Goal: Book appointment/travel/reservation

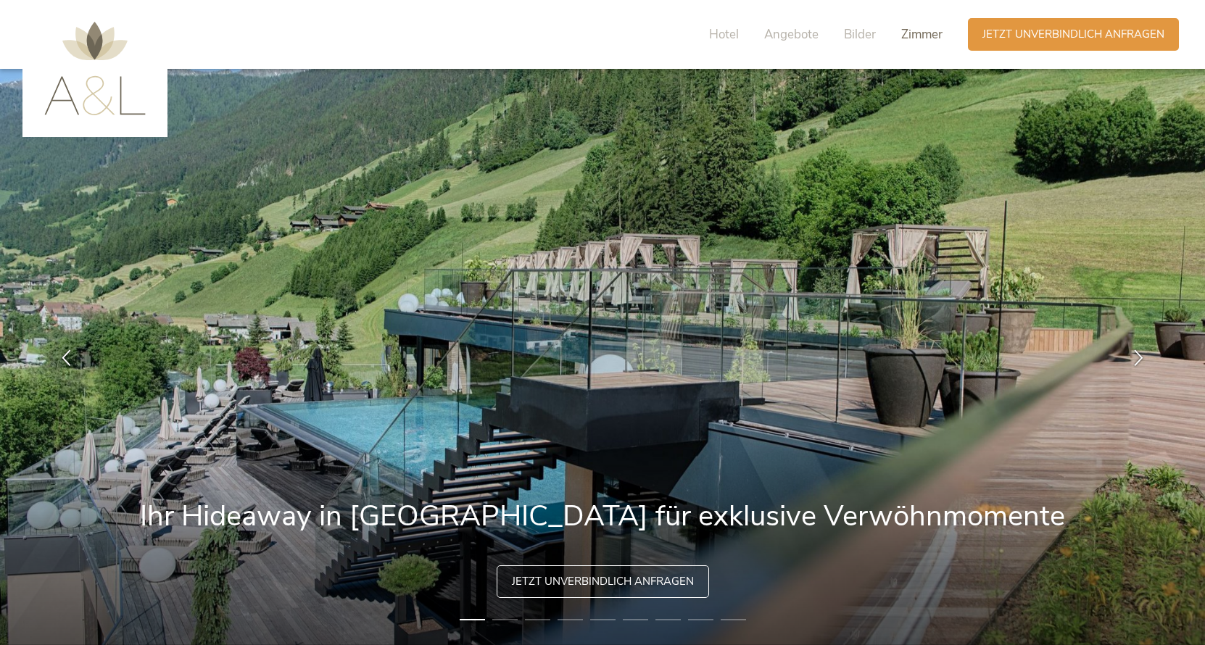
click at [924, 33] on span "Zimmer" at bounding box center [921, 34] width 41 height 17
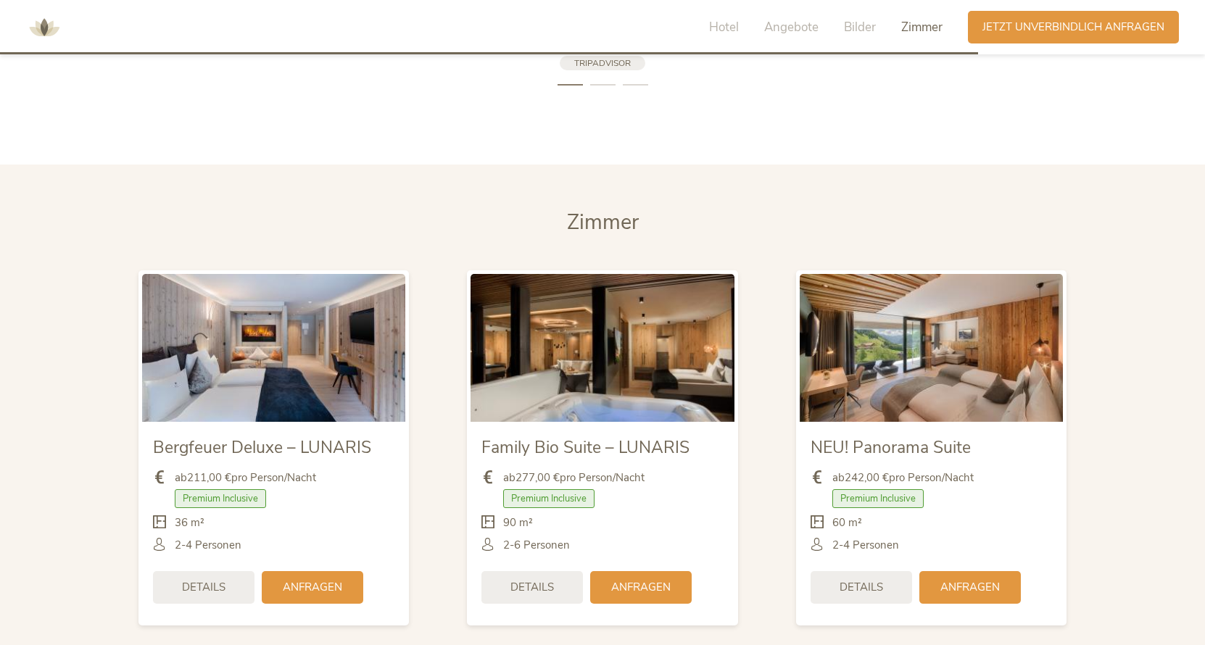
scroll to position [3403, 0]
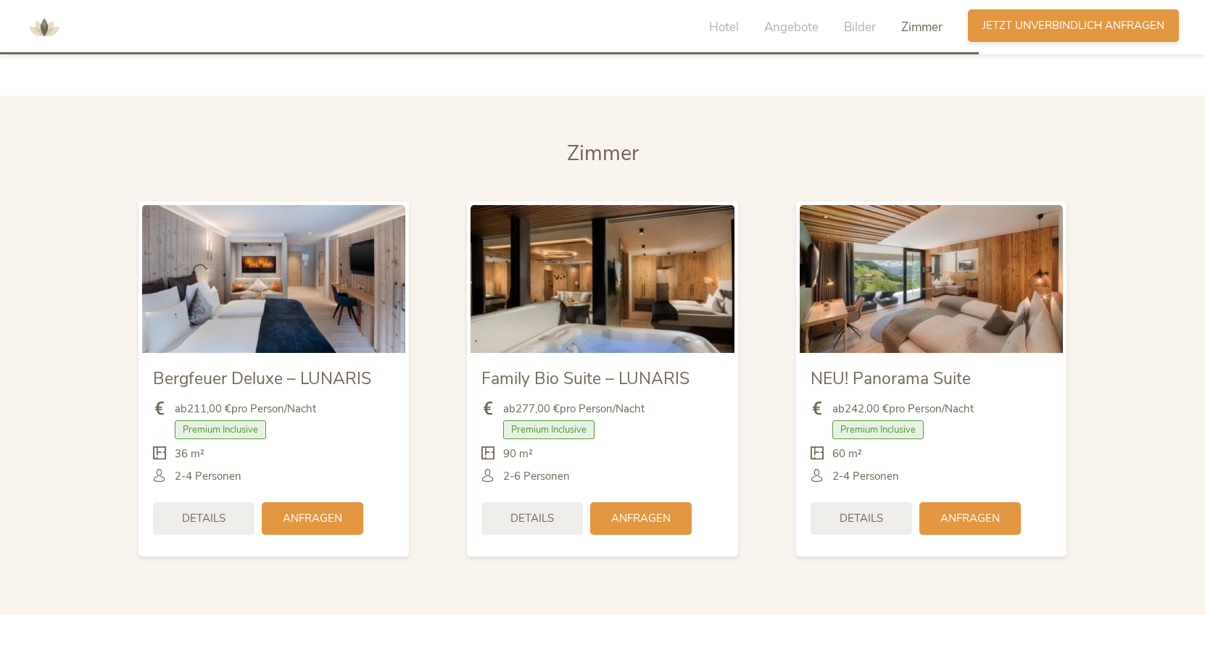
click at [1042, 25] on span "Jetzt unverbindlich anfragen" at bounding box center [1074, 25] width 182 height 15
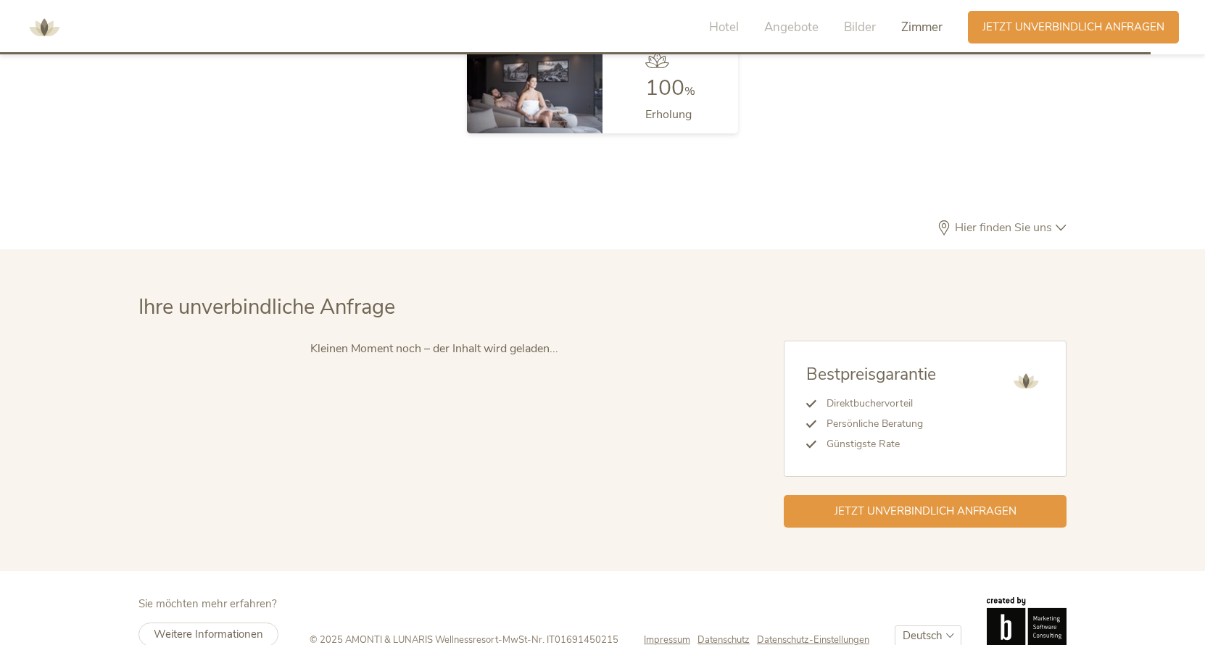
scroll to position [4190, 0]
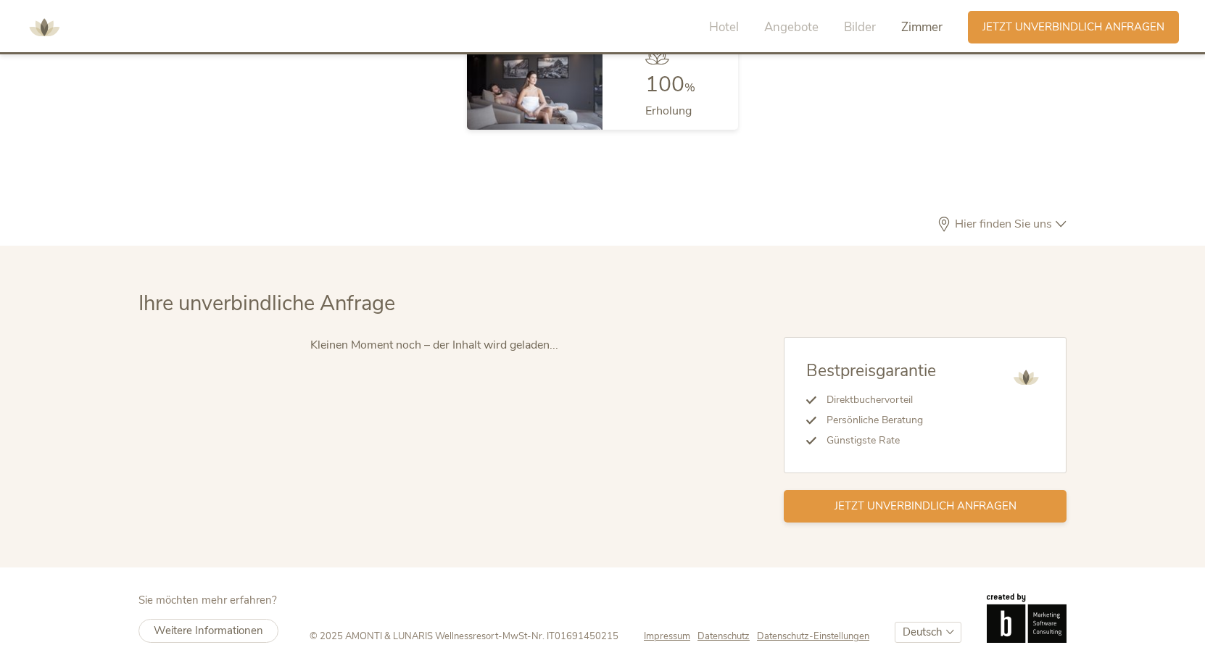
click at [896, 499] on span "Jetzt unverbindlich anfragen" at bounding box center [926, 506] width 182 height 15
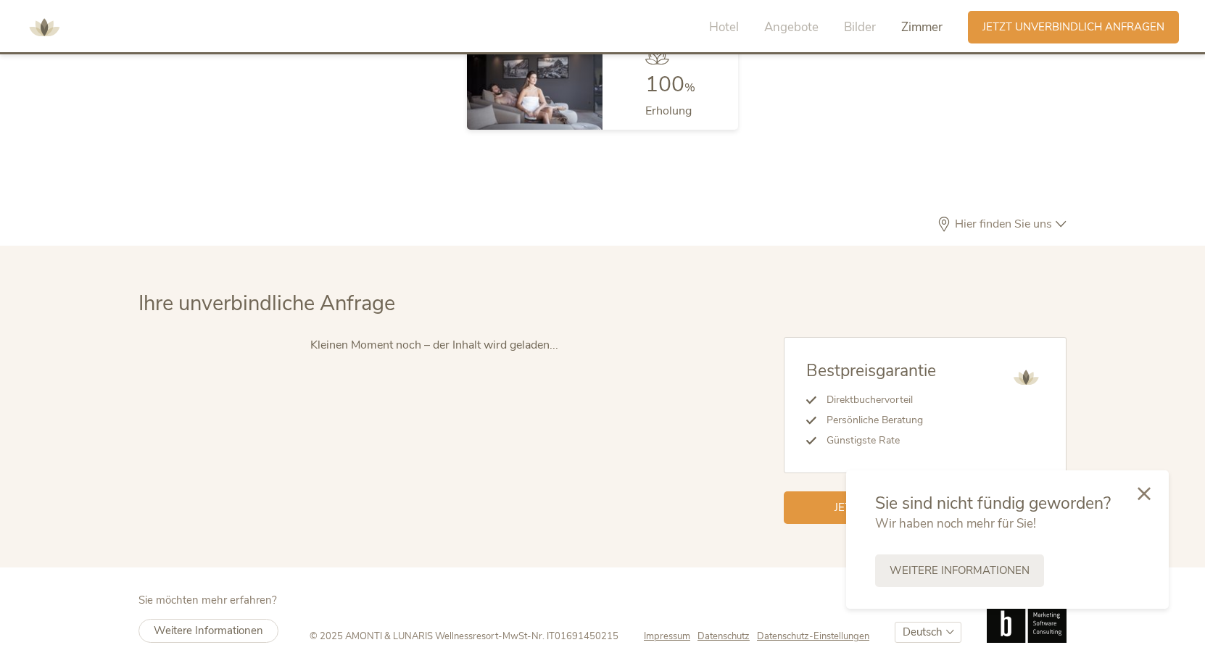
click at [1146, 492] on icon at bounding box center [1144, 493] width 13 height 13
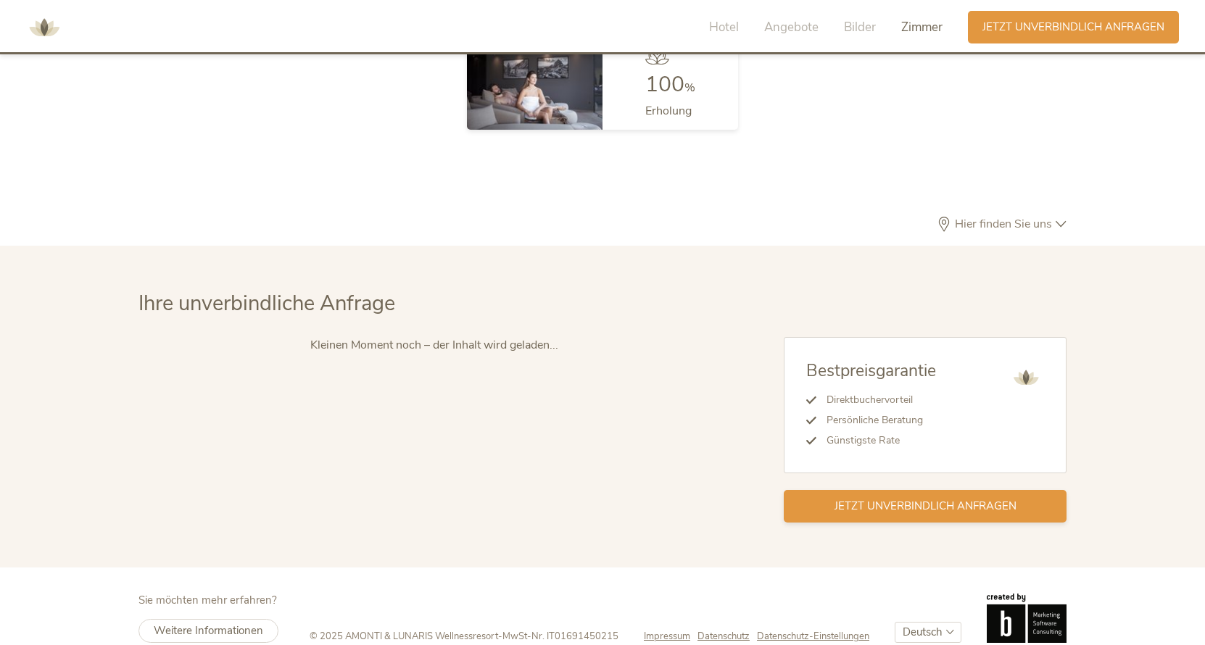
click at [913, 499] on span "Jetzt unverbindlich anfragen" at bounding box center [926, 506] width 182 height 15
